Goal: Information Seeking & Learning: Learn about a topic

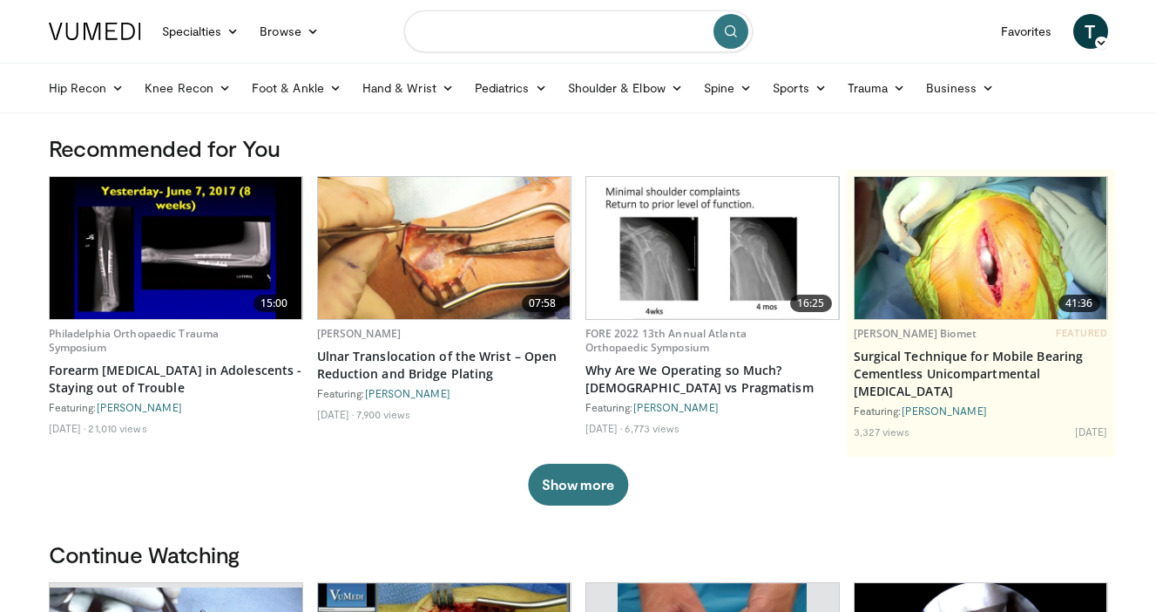
click at [501, 41] on input "Search topics, interventions" at bounding box center [578, 31] width 349 height 42
type input "**********"
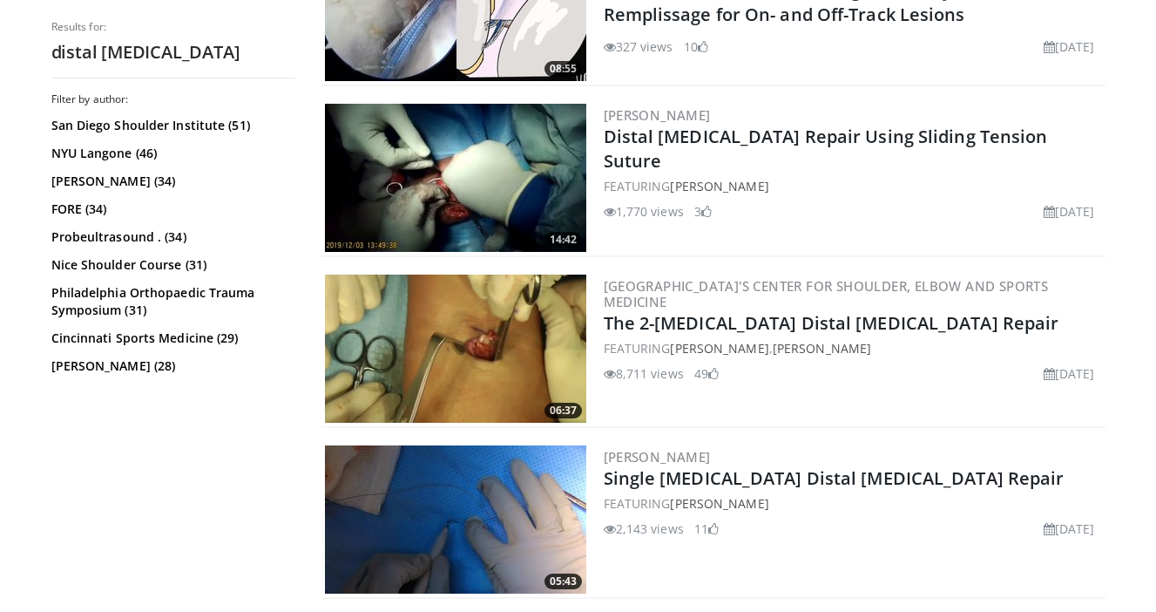
scroll to position [3471, 0]
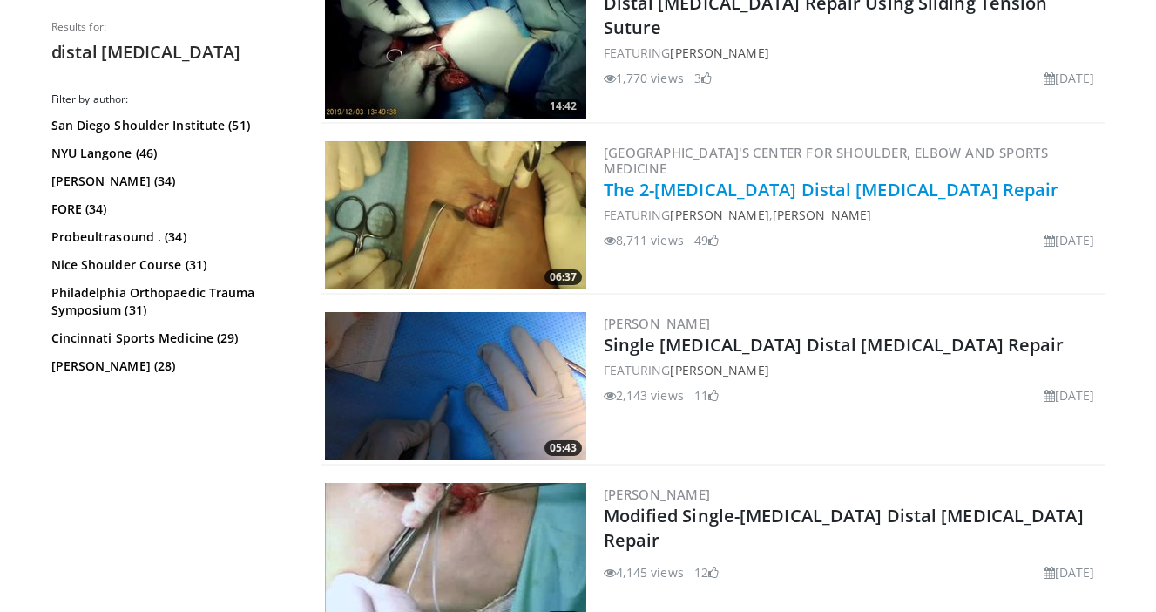
click at [714, 191] on link "The 2-Incision Distal Biceps Repair" at bounding box center [832, 190] width 456 height 24
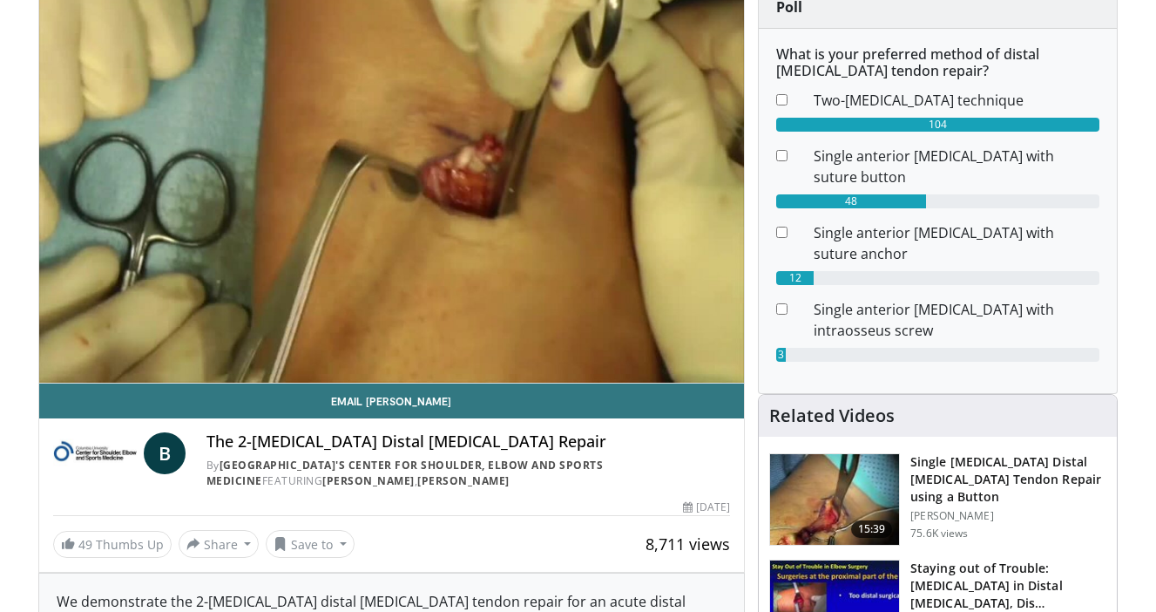
scroll to position [151, 0]
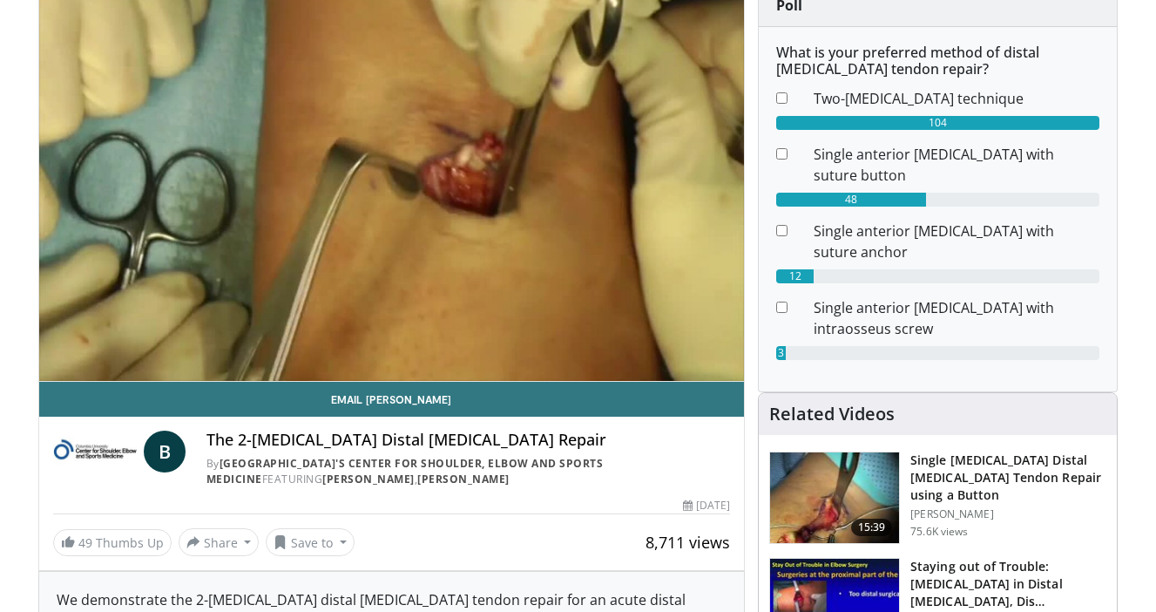
click at [833, 452] on img at bounding box center [834, 497] width 129 height 91
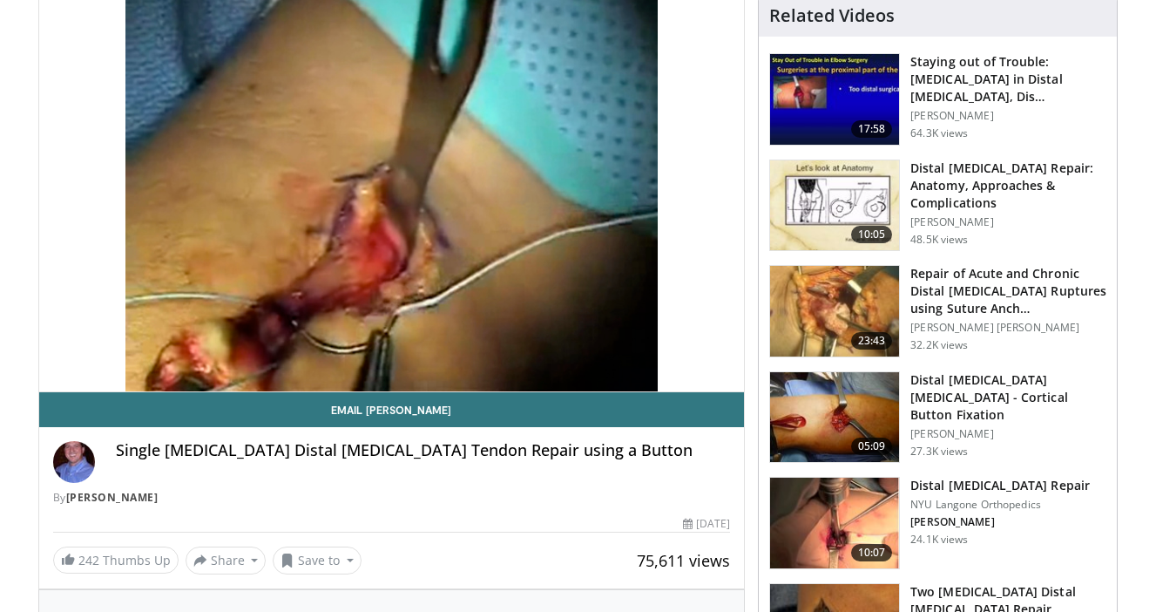
scroll to position [144, 0]
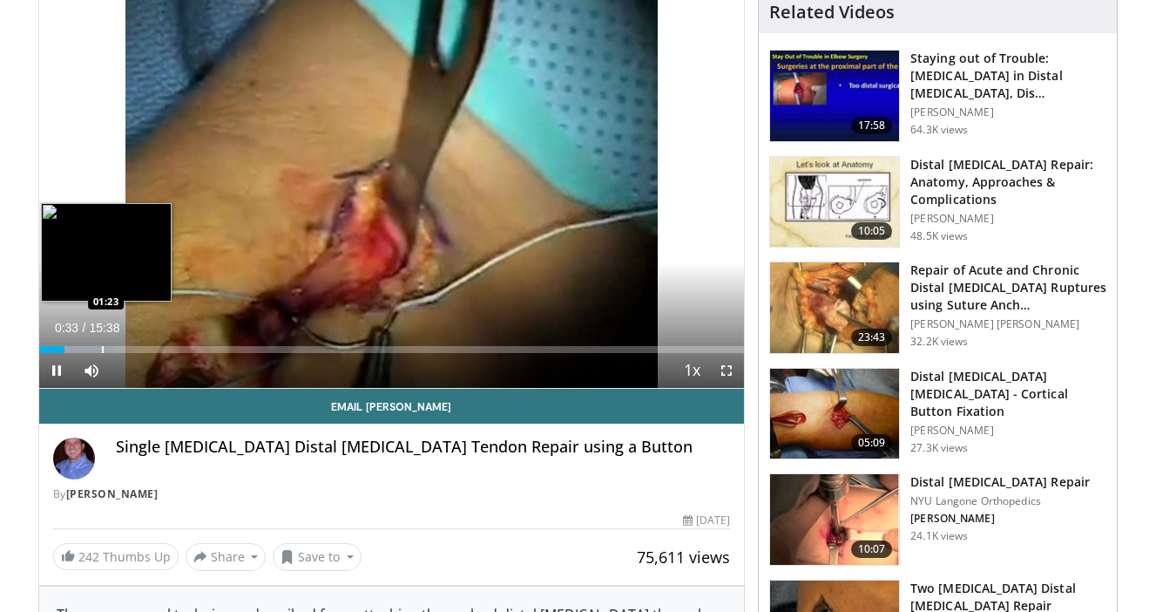
click at [104, 349] on div "Progress Bar" at bounding box center [103, 349] width 2 height 7
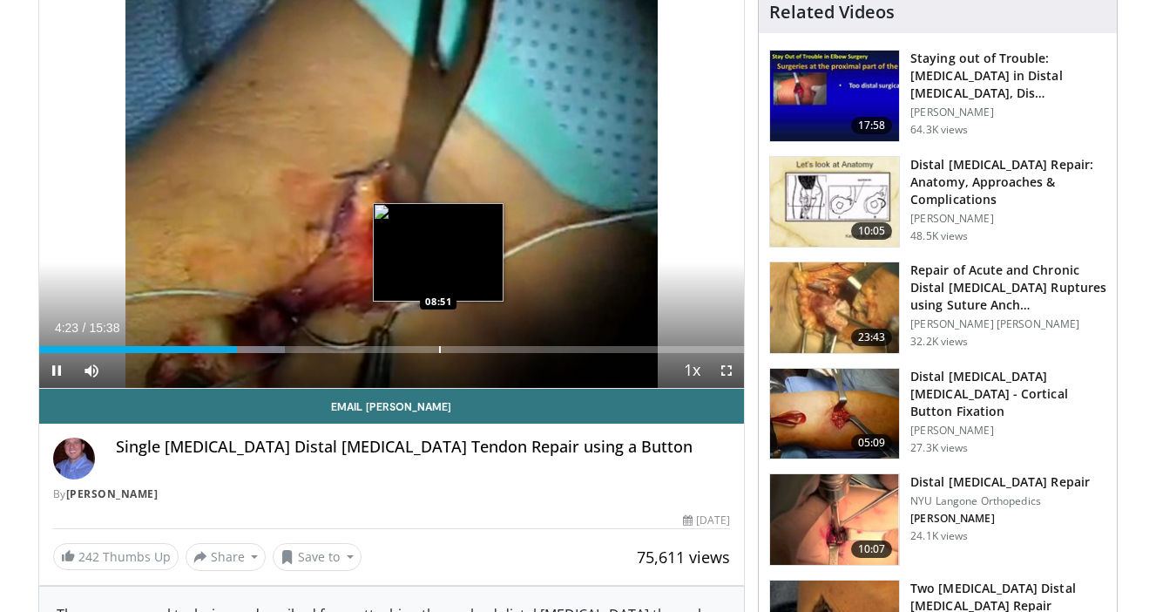
click at [439, 346] on div "Progress Bar" at bounding box center [440, 349] width 2 height 7
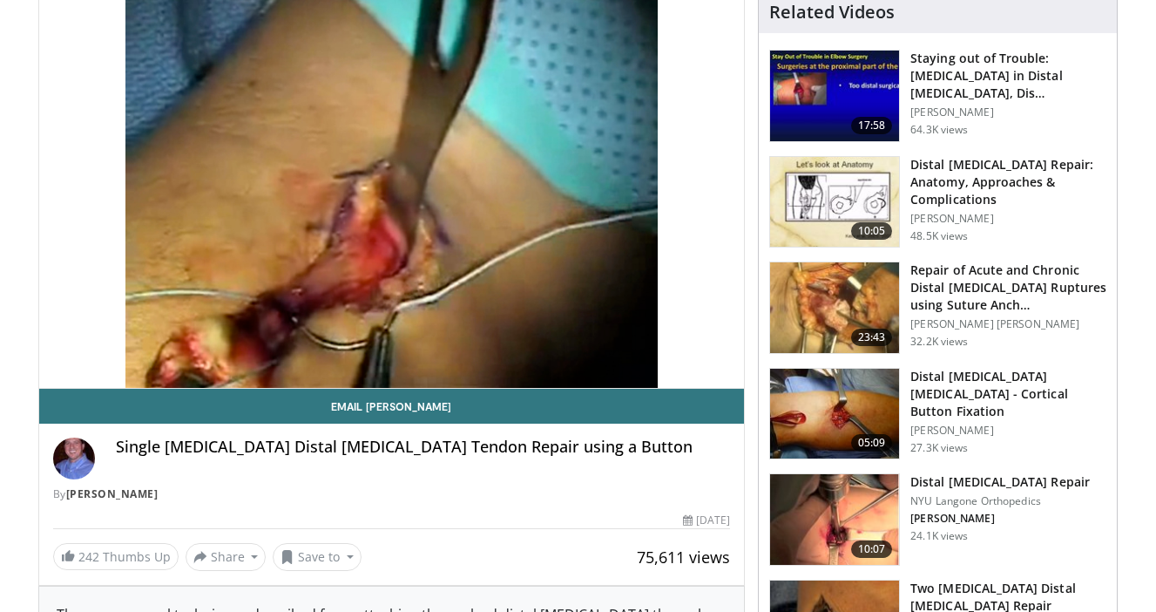
click at [852, 202] on img at bounding box center [834, 202] width 129 height 91
